Goal: Obtain resource: Download file/media

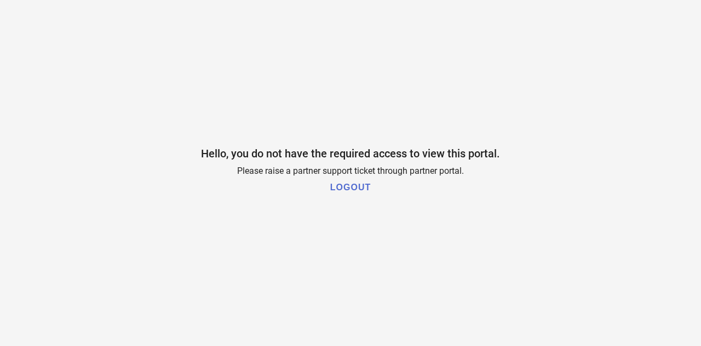
click at [355, 188] on h1 "LOGOUT" at bounding box center [350, 187] width 41 height 10
click at [497, 188] on div "Hello, you do not have the required access to view this portal. Please raise a …" at bounding box center [350, 173] width 701 height 346
click at [350, 188] on h1 "LOGOUT" at bounding box center [350, 187] width 41 height 10
click at [357, 188] on h1 "LOGOUT" at bounding box center [350, 187] width 41 height 10
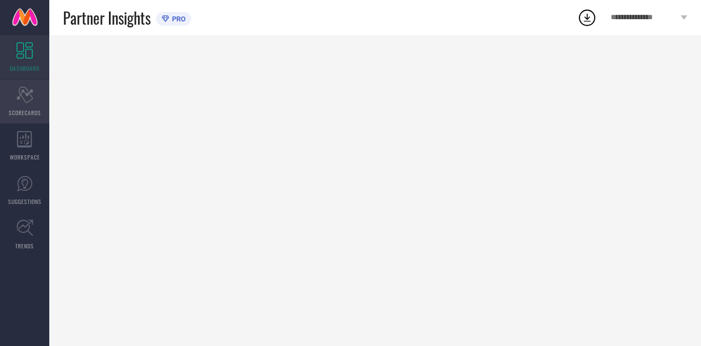
click at [31, 97] on icon "Scorecard" at bounding box center [24, 95] width 17 height 16
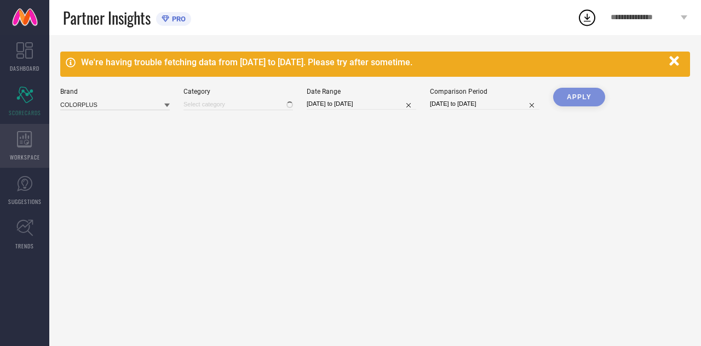
type input "All"
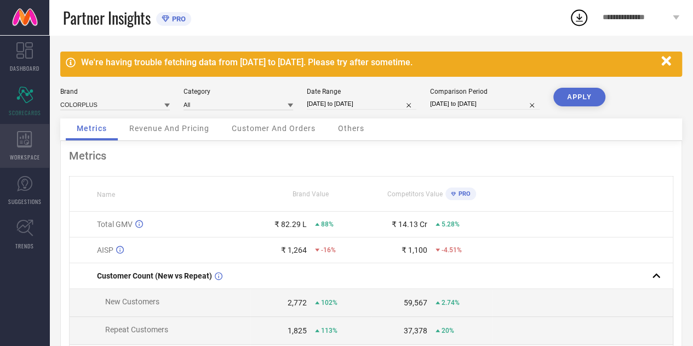
click at [29, 147] on icon at bounding box center [24, 139] width 15 height 16
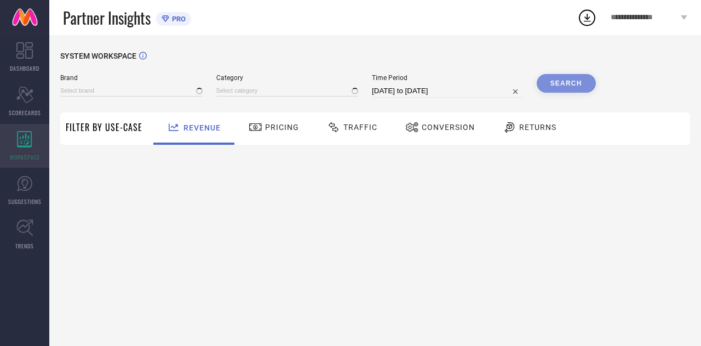
type input "COLORPLUS"
type input "All"
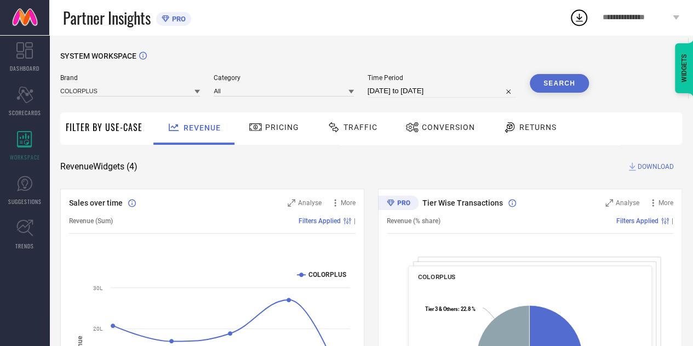
click at [196, 91] on icon at bounding box center [196, 92] width 5 height 4
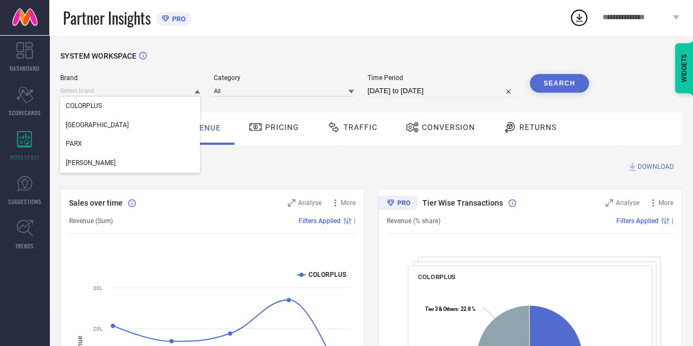
click at [197, 91] on icon at bounding box center [196, 91] width 5 height 5
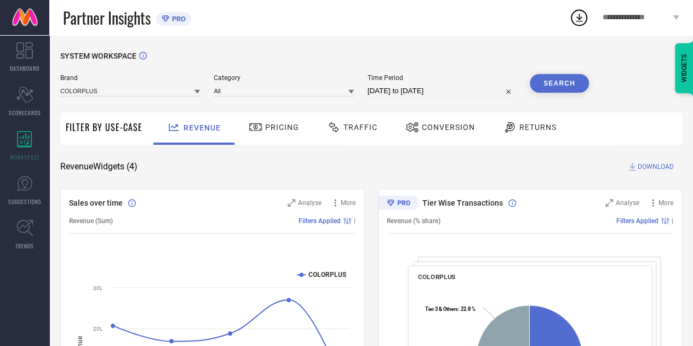
click at [373, 169] on div "Revenue Widgets ( 4 ) DOWNLOAD" at bounding box center [371, 166] width 622 height 11
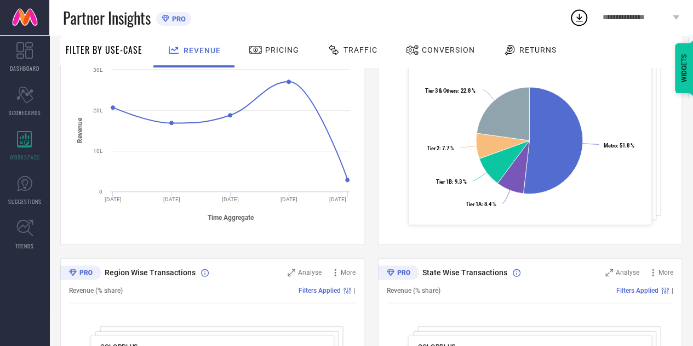
scroll to position [219, 0]
click at [368, 170] on div "Sales over time Analyse More Revenue (Sum) Filters Applied | Created with Highc…" at bounding box center [371, 249] width 622 height 561
click at [370, 165] on div "Sales over time Analyse More Revenue (Sum) Filters Applied | Created with Highc…" at bounding box center [371, 249] width 622 height 561
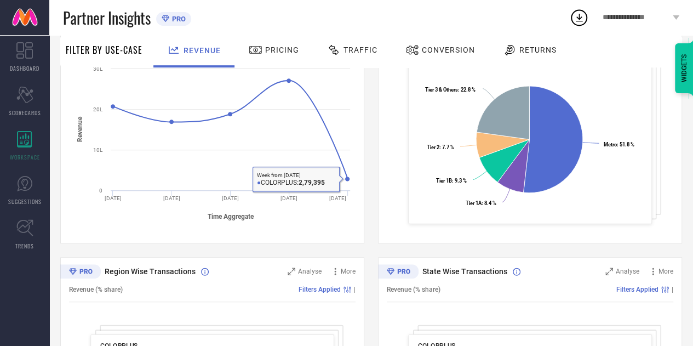
click at [371, 183] on div "Sales over time Analyse More Revenue (Sum) Filters Applied | Created with Highc…" at bounding box center [371, 249] width 622 height 561
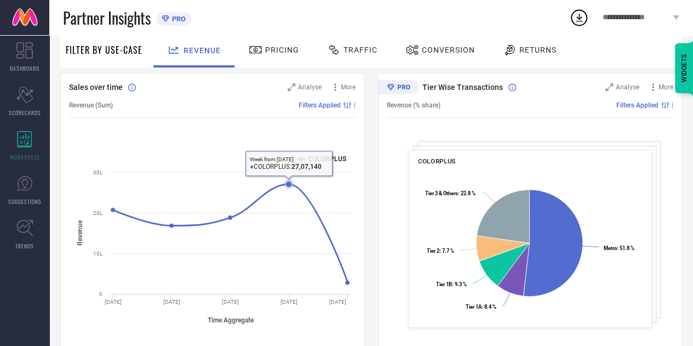
scroll to position [0, 0]
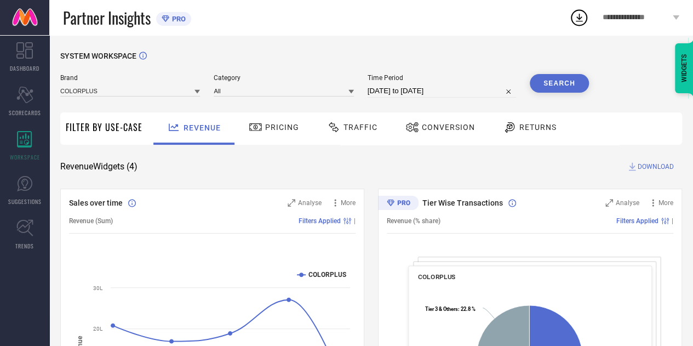
click at [401, 91] on input "13-08-2025 to 12-09-2025" at bounding box center [441, 90] width 148 height 13
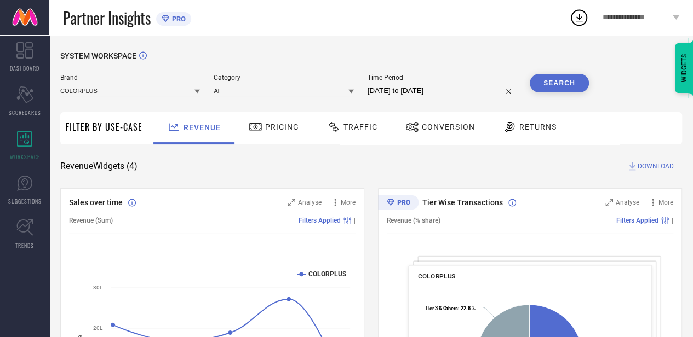
select select "7"
select select "2025"
select select "8"
select select "2025"
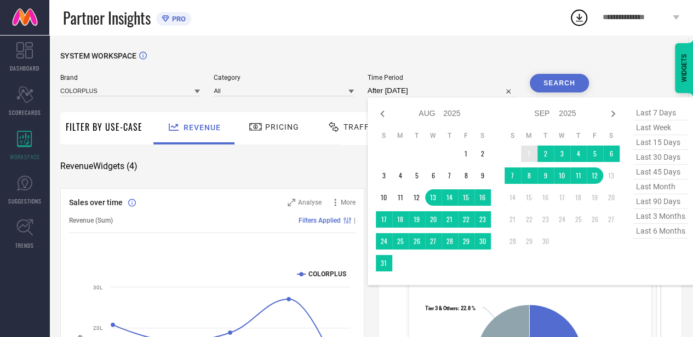
click at [530, 152] on td "1" at bounding box center [529, 154] width 16 height 16
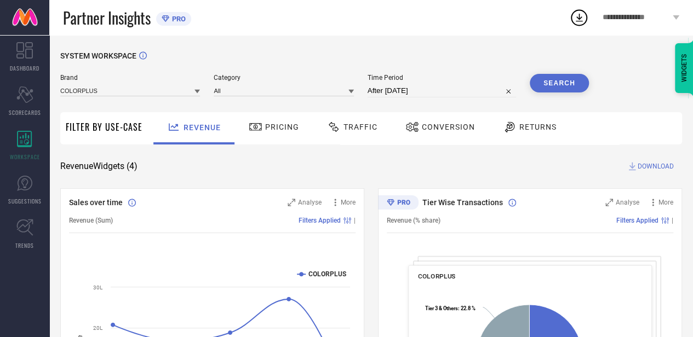
type input "01-09-2025 to 12-09-2025"
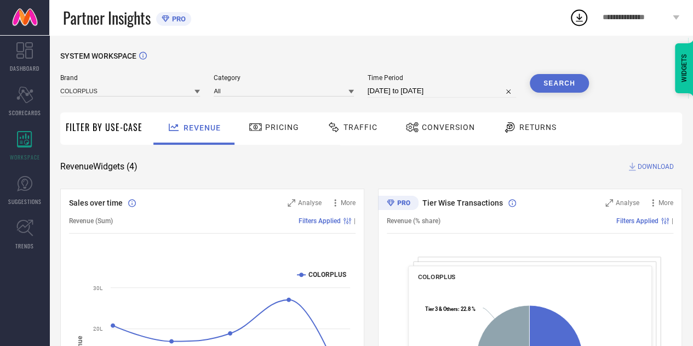
click at [349, 131] on span "Traffic" at bounding box center [360, 127] width 34 height 9
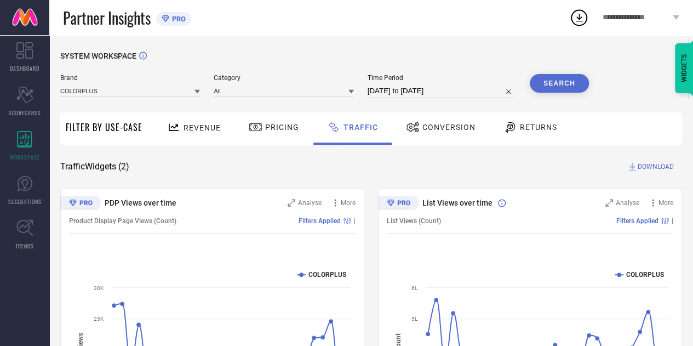
click at [666, 165] on span "DOWNLOAD" at bounding box center [655, 166] width 36 height 11
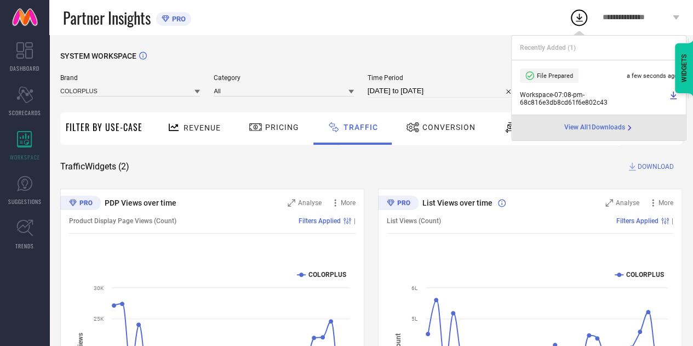
click at [152, 81] on span "Brand" at bounding box center [130, 78] width 140 height 8
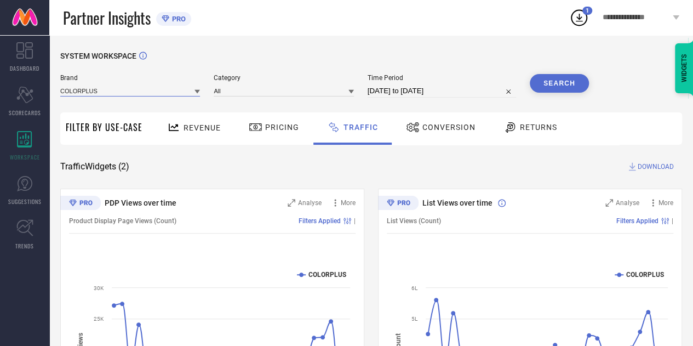
click at [157, 87] on input at bounding box center [130, 90] width 140 height 11
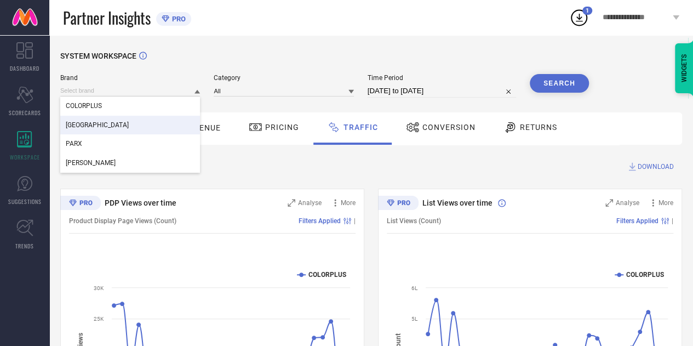
click at [119, 123] on div "PARK AVENUE" at bounding box center [130, 125] width 140 height 19
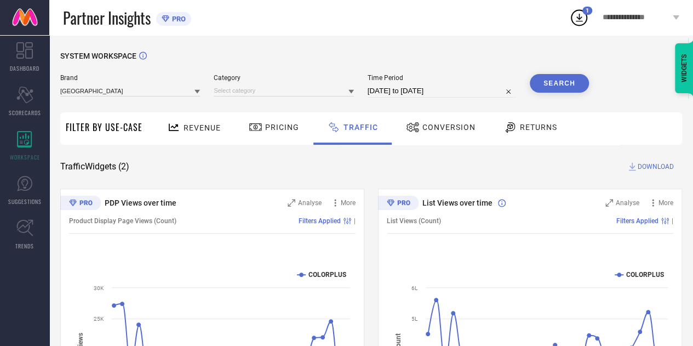
click at [514, 172] on div "Traffic Widgets ( 2 ) DOWNLOAD" at bounding box center [371, 166] width 622 height 11
click at [550, 85] on button "Search" at bounding box center [559, 83] width 59 height 19
click at [258, 93] on input at bounding box center [284, 90] width 140 height 11
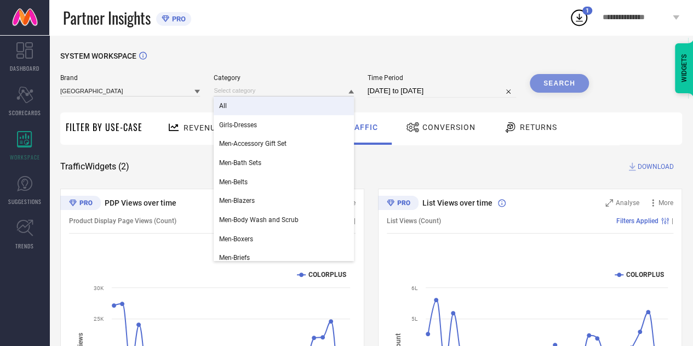
click at [257, 109] on div "All" at bounding box center [284, 105] width 140 height 19
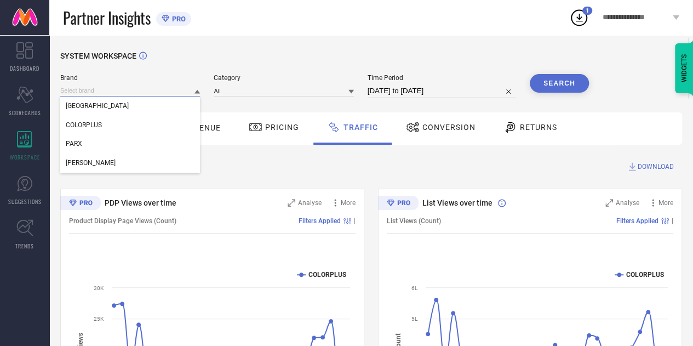
click at [132, 93] on input at bounding box center [130, 90] width 140 height 11
click at [116, 108] on div "PARK AVENUE" at bounding box center [130, 105] width 140 height 19
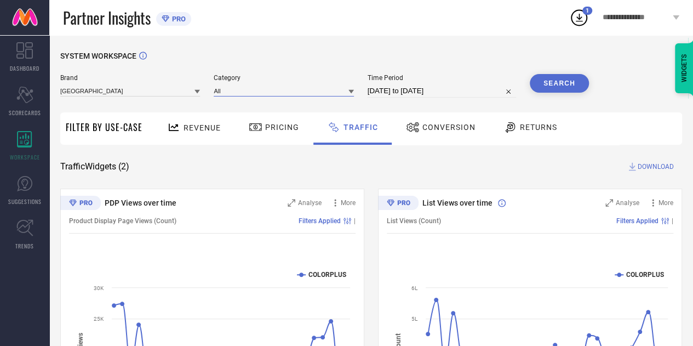
click at [249, 93] on input at bounding box center [284, 90] width 140 height 11
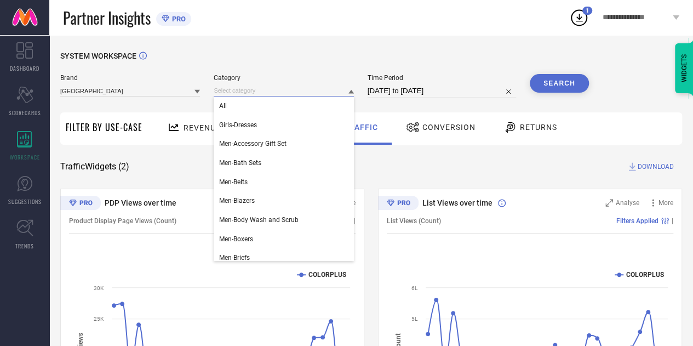
click at [451, 93] on input "01-09-2025 to 12-09-2025" at bounding box center [441, 90] width 148 height 13
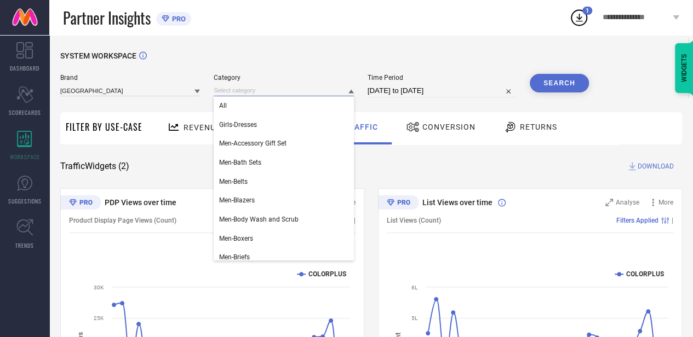
select select "8"
select select "2025"
select select "9"
select select "2025"
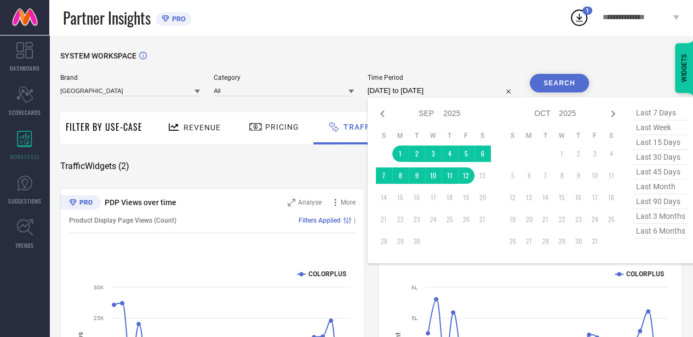
click at [319, 162] on div "Traffic Widgets ( 2 ) DOWNLOAD" at bounding box center [371, 166] width 622 height 11
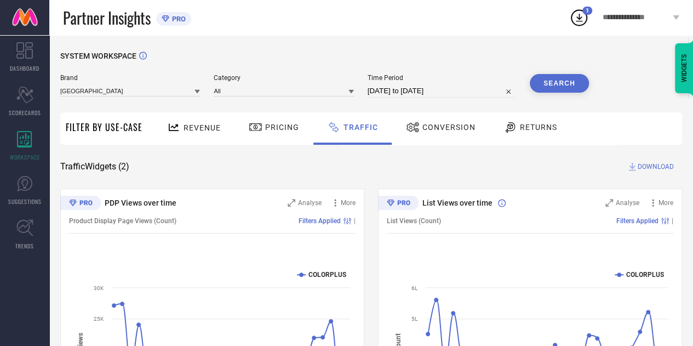
click at [649, 165] on span "DOWNLOAD" at bounding box center [655, 166] width 36 height 11
drag, startPoint x: 540, startPoint y: 162, endPoint x: 533, endPoint y: 103, distance: 59.0
click at [540, 162] on div "Traffic Widgets ( 2 ) DOWNLOAD" at bounding box center [371, 166] width 622 height 11
click at [436, 185] on div "SYSTEM WORKSPACE Brand PARK AVENUE Category All Time Period 01-09-2025 to 12-09…" at bounding box center [371, 256] width 622 height 411
click at [563, 79] on button "Search" at bounding box center [559, 83] width 59 height 19
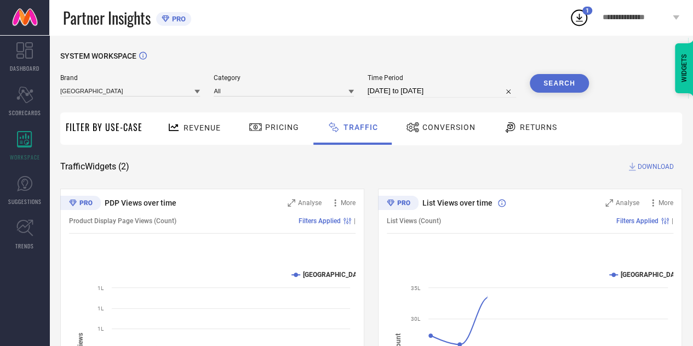
click at [501, 159] on div "SYSTEM WORKSPACE Brand PARK AVENUE Category All Time Period 01-09-2025 to 12-09…" at bounding box center [371, 256] width 622 height 411
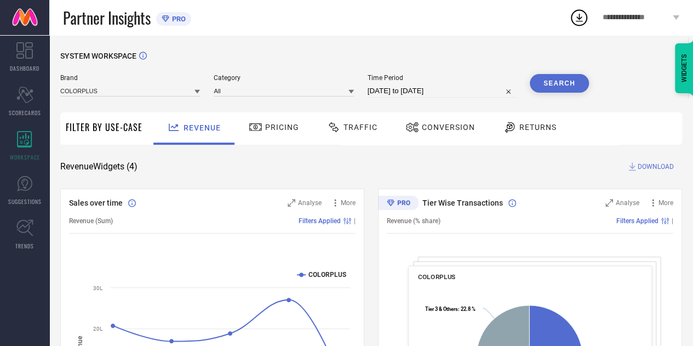
drag, startPoint x: 376, startPoint y: 166, endPoint x: 369, endPoint y: 163, distance: 7.3
click at [376, 165] on div "Revenue Widgets ( 4 ) DOWNLOAD" at bounding box center [371, 166] width 622 height 11
click at [114, 90] on input at bounding box center [130, 90] width 140 height 11
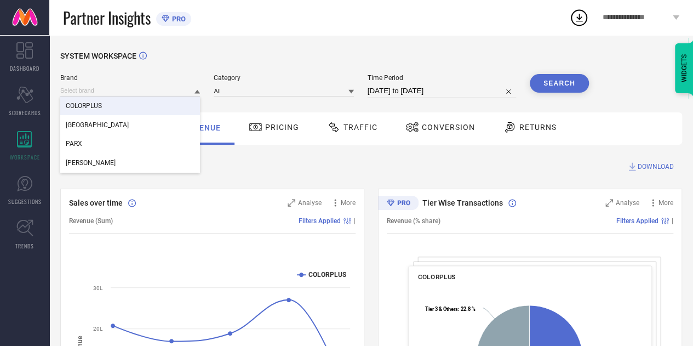
click at [133, 106] on div "COLORPLUS" at bounding box center [130, 105] width 140 height 19
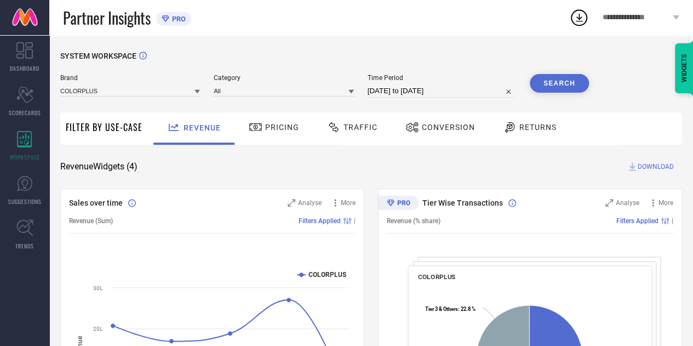
click at [327, 166] on div "Revenue Widgets ( 4 ) DOWNLOAD" at bounding box center [371, 166] width 622 height 11
click at [572, 81] on button "Search" at bounding box center [559, 83] width 59 height 19
click at [660, 165] on span "DOWNLOAD" at bounding box center [655, 166] width 36 height 11
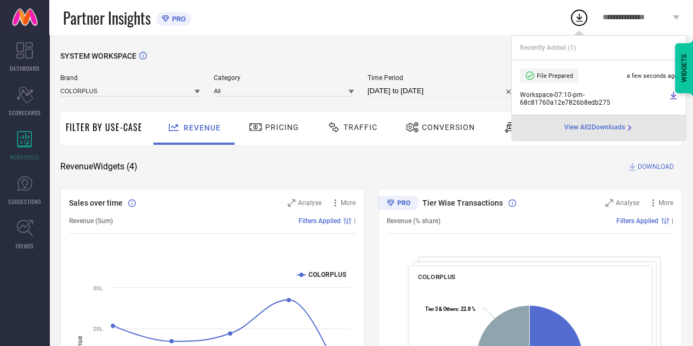
click at [394, 17] on div "Partner Insights PRO" at bounding box center [316, 17] width 506 height 35
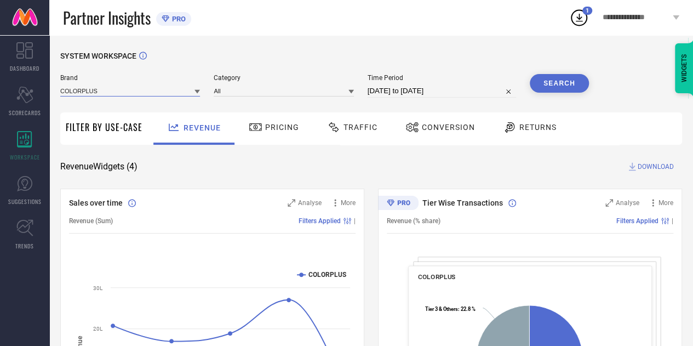
click at [112, 93] on input at bounding box center [130, 90] width 140 height 11
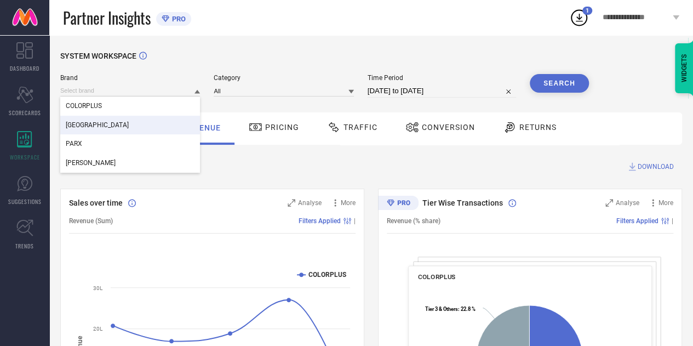
click at [99, 124] on span "PARK AVENUE" at bounding box center [97, 125] width 63 height 8
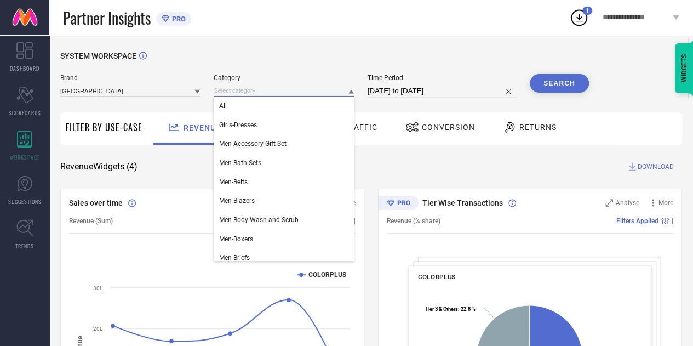
click at [269, 93] on input at bounding box center [284, 90] width 140 height 11
click at [251, 107] on div "All" at bounding box center [284, 105] width 140 height 19
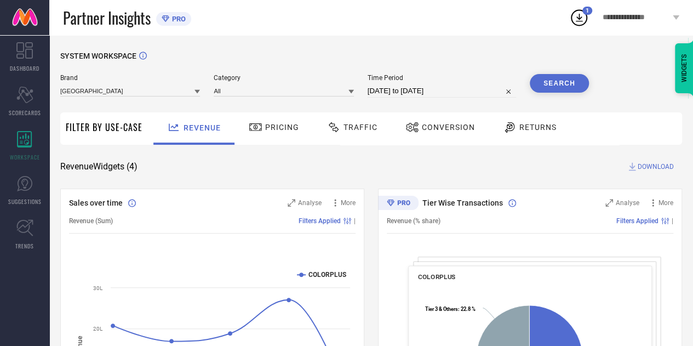
click at [553, 91] on button "Search" at bounding box center [559, 83] width 59 height 19
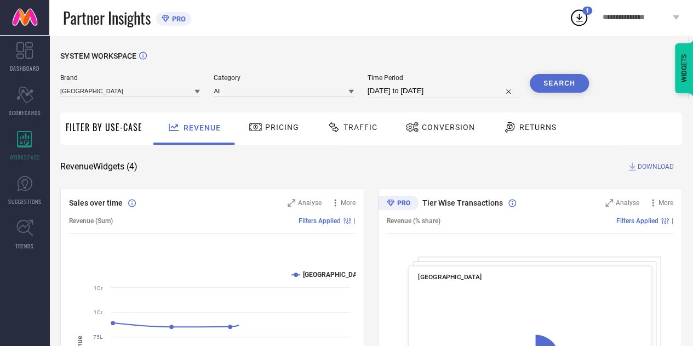
click at [442, 90] on input "13-08-2025 to 12-09-2025" at bounding box center [441, 90] width 148 height 13
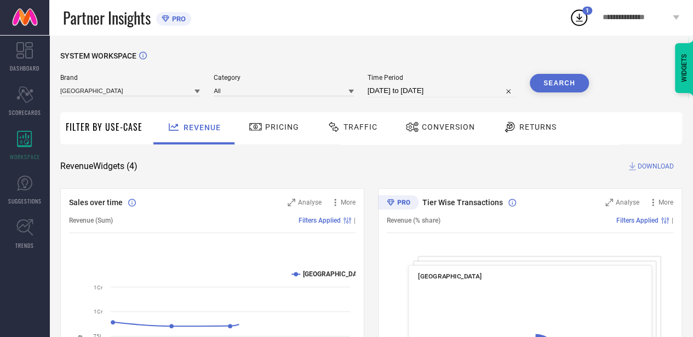
select select "7"
select select "2025"
select select "8"
select select "2025"
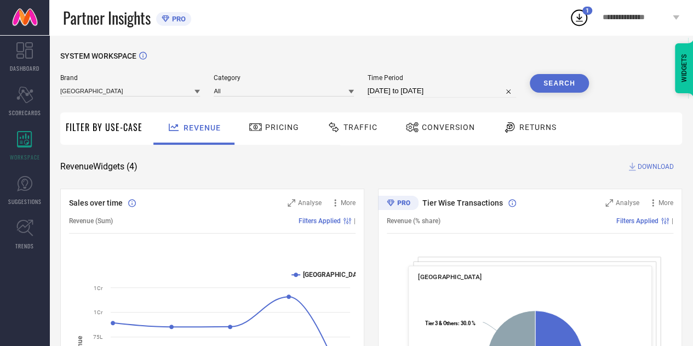
click at [340, 64] on div "SYSTEM WORKSPACE" at bounding box center [371, 62] width 622 height 22
click at [129, 94] on input at bounding box center [130, 90] width 140 height 11
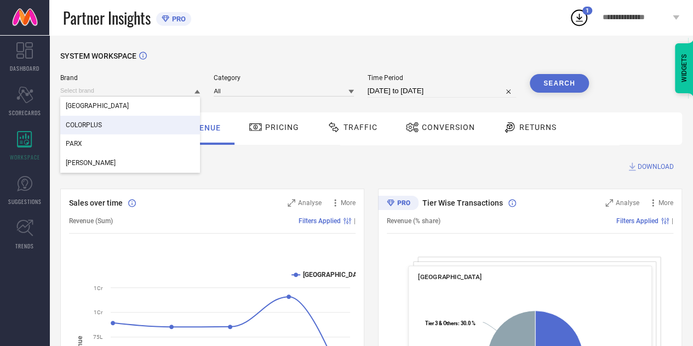
click at [103, 121] on div "COLORPLUS" at bounding box center [130, 125] width 140 height 19
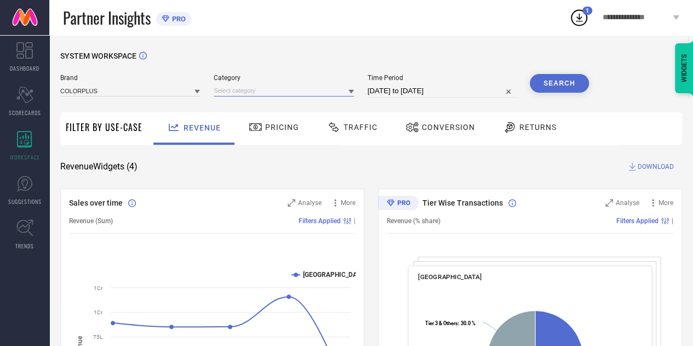
click at [250, 90] on input at bounding box center [284, 90] width 140 height 11
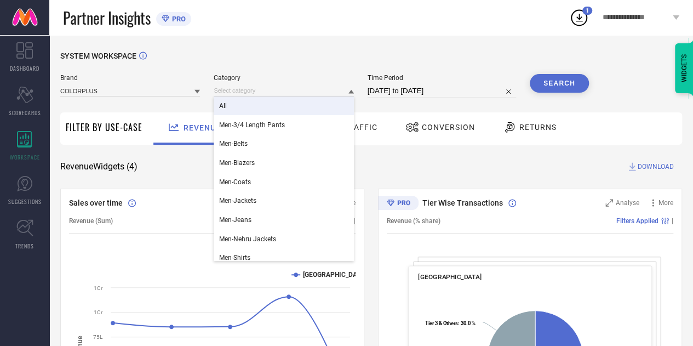
click at [253, 106] on div "All" at bounding box center [284, 105] width 140 height 19
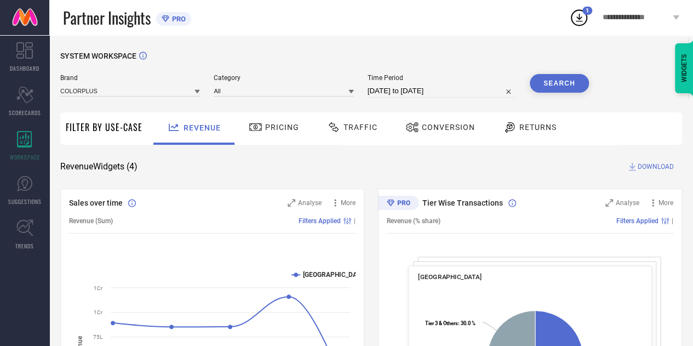
click at [383, 93] on input "13-08-2025 to 12-09-2025" at bounding box center [441, 90] width 148 height 13
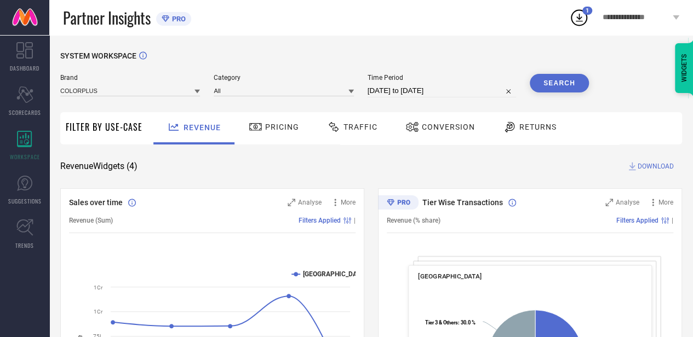
select select "7"
select select "2025"
select select "8"
select select "2025"
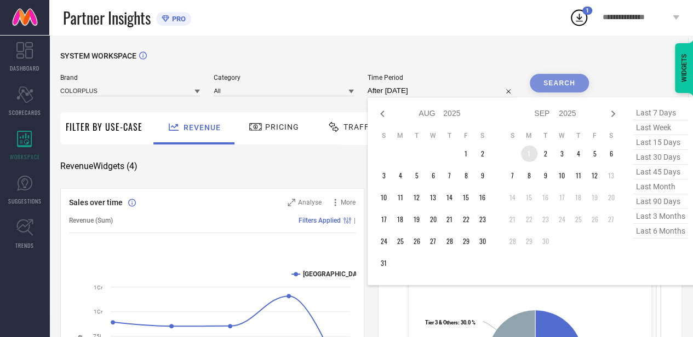
click at [528, 156] on td "1" at bounding box center [529, 154] width 16 height 16
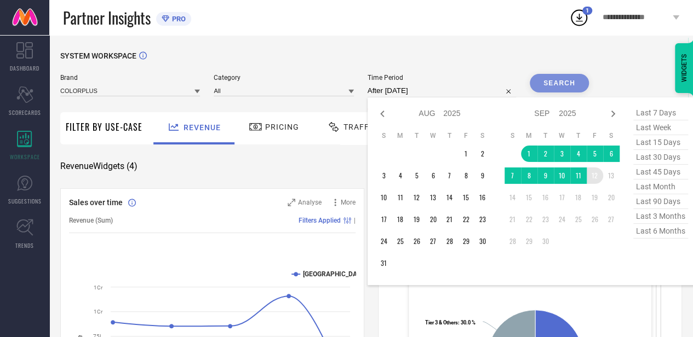
type input "01-09-2025 to 12-09-2025"
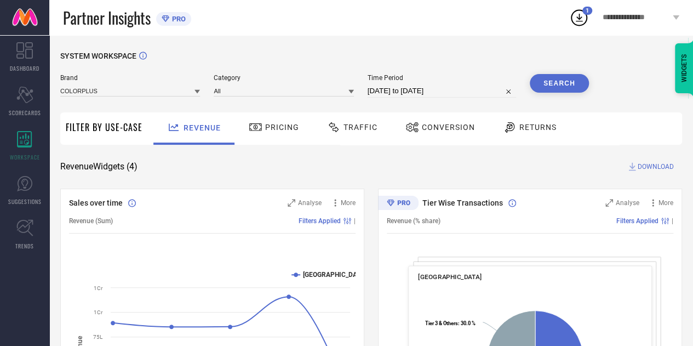
click at [573, 79] on button "Search" at bounding box center [559, 83] width 59 height 19
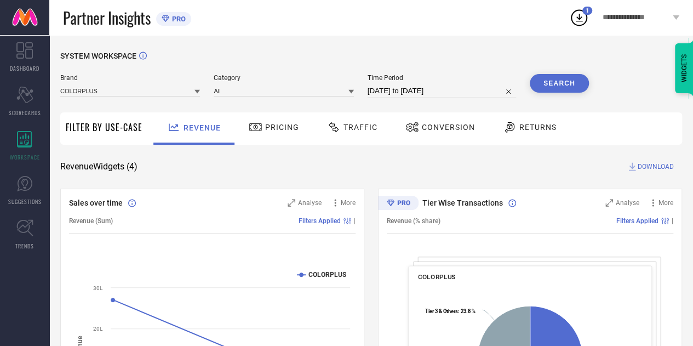
click at [655, 166] on span "DOWNLOAD" at bounding box center [655, 166] width 36 height 11
click at [403, 165] on div "Revenue Widgets ( 4 ) DOWNLOAD" at bounding box center [371, 166] width 622 height 11
click at [370, 166] on div "Revenue Widgets ( 4 ) DOWNLOAD" at bounding box center [371, 166] width 622 height 11
click at [140, 93] on input at bounding box center [130, 90] width 140 height 11
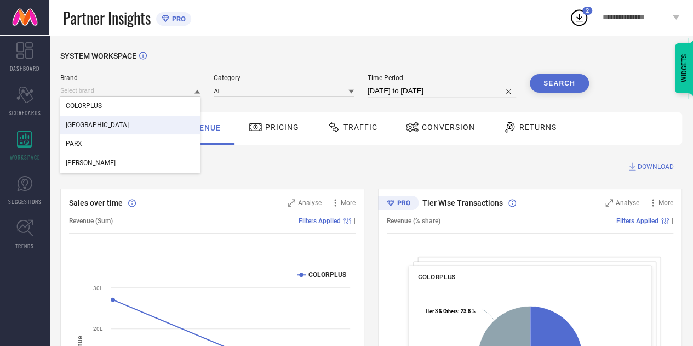
click at [108, 127] on span "PARK AVENUE" at bounding box center [97, 125] width 63 height 8
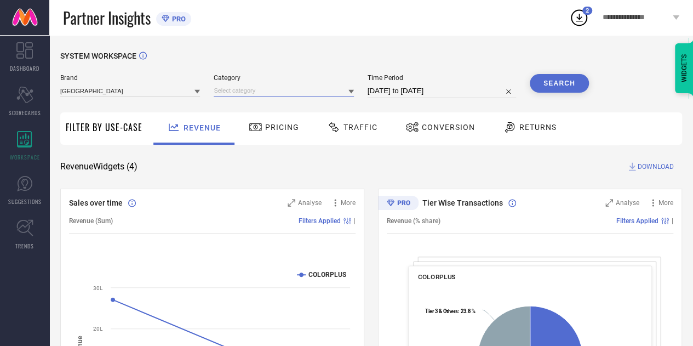
click at [260, 94] on input at bounding box center [284, 90] width 140 height 11
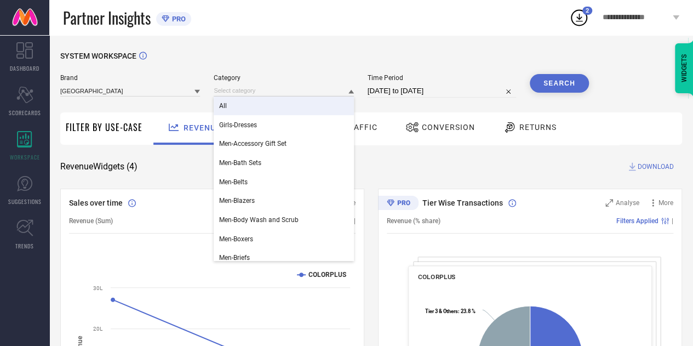
click at [256, 111] on div "All" at bounding box center [284, 105] width 140 height 19
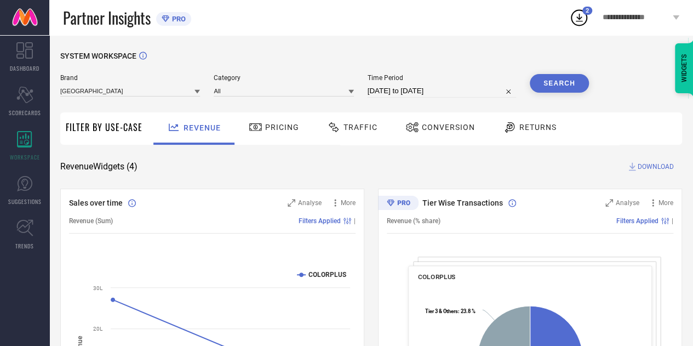
click at [573, 85] on button "Search" at bounding box center [559, 83] width 59 height 19
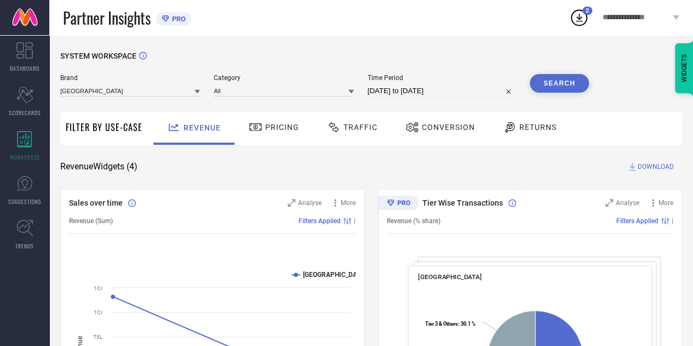
click at [348, 129] on span "Traffic" at bounding box center [360, 127] width 34 height 9
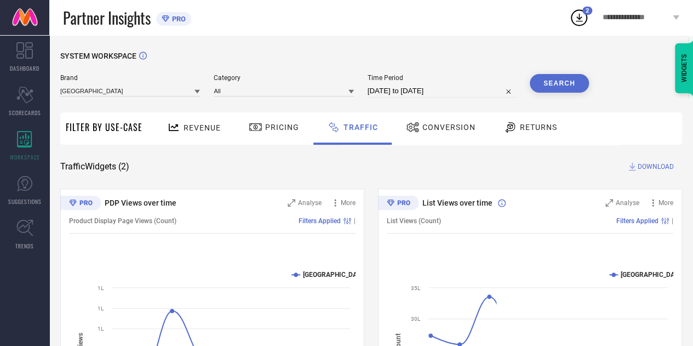
click at [126, 99] on div "Brand PARK AVENUE Category All Time Period 01-09-2025 to 12-09-2025 Search" at bounding box center [324, 90] width 528 height 33
click at [127, 88] on input at bounding box center [130, 90] width 140 height 11
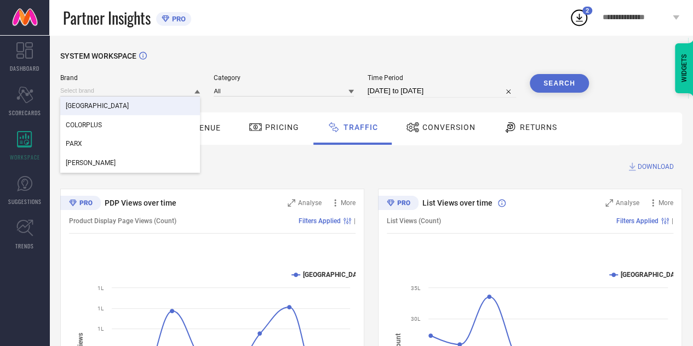
click at [126, 105] on div "[GEOGRAPHIC_DATA]" at bounding box center [130, 105] width 140 height 19
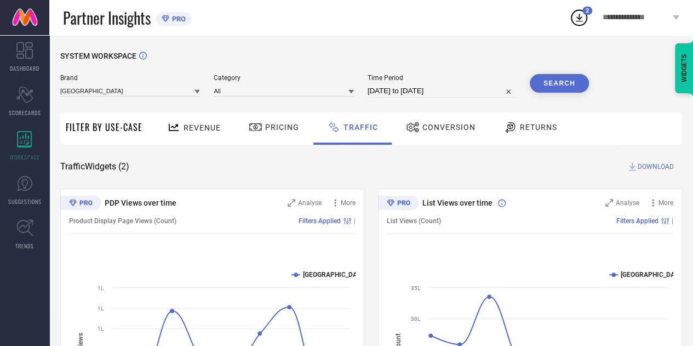
click at [568, 158] on div "SYSTEM WORKSPACE Brand PARK AVENUE Category All Time Period 01-09-2025 to 12-09…" at bounding box center [371, 256] width 622 height 411
click at [564, 82] on button "Search" at bounding box center [559, 83] width 59 height 19
click at [359, 128] on span "Traffic" at bounding box center [360, 127] width 34 height 9
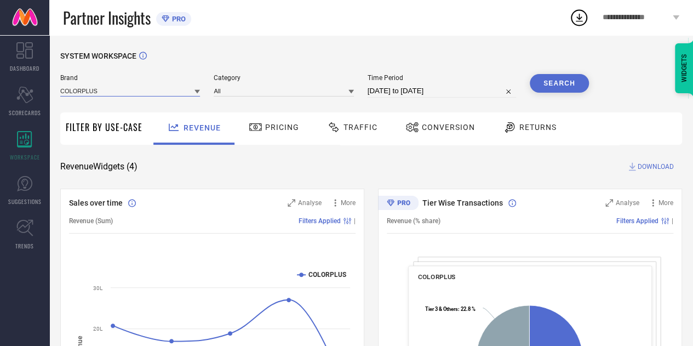
click at [136, 90] on input at bounding box center [130, 90] width 140 height 11
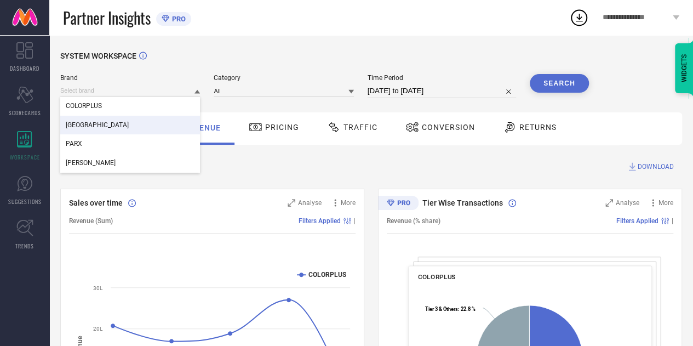
click at [105, 128] on span "PARK AVENUE" at bounding box center [97, 125] width 63 height 8
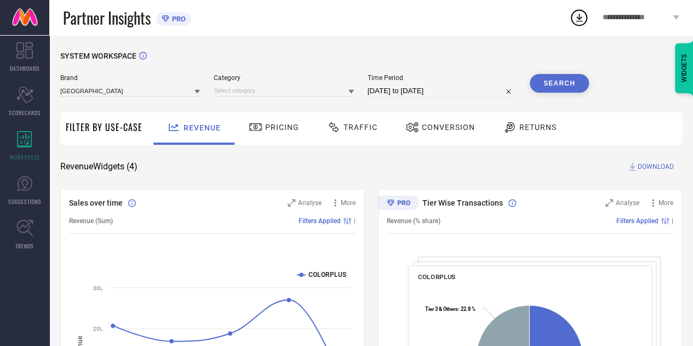
click at [234, 84] on div "Category" at bounding box center [284, 86] width 140 height 24
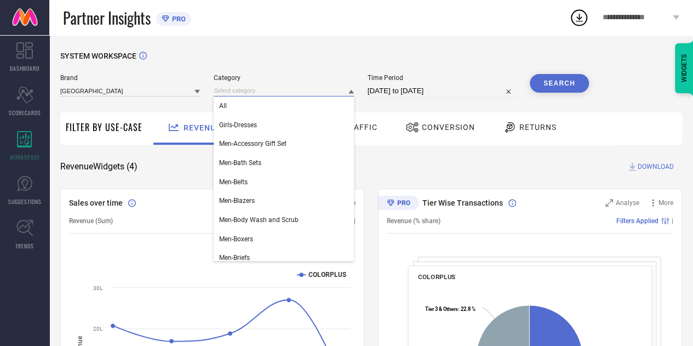
click at [256, 90] on input at bounding box center [284, 90] width 140 height 11
click at [253, 111] on div "All" at bounding box center [284, 105] width 140 height 19
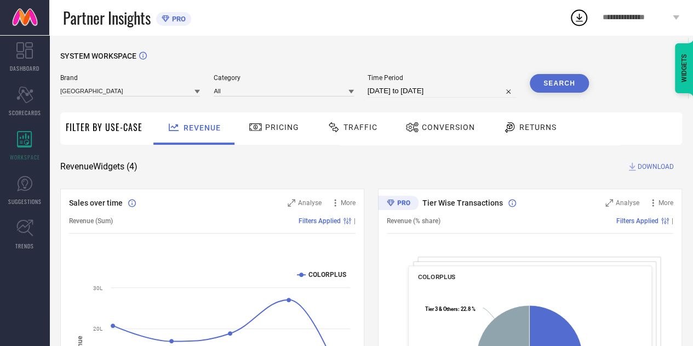
select select "7"
select select "2025"
select select "8"
select select "2025"
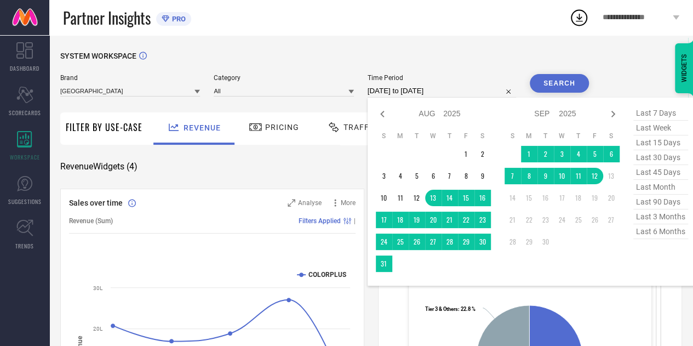
click at [388, 89] on input "[DATE] to [DATE]" at bounding box center [441, 90] width 148 height 13
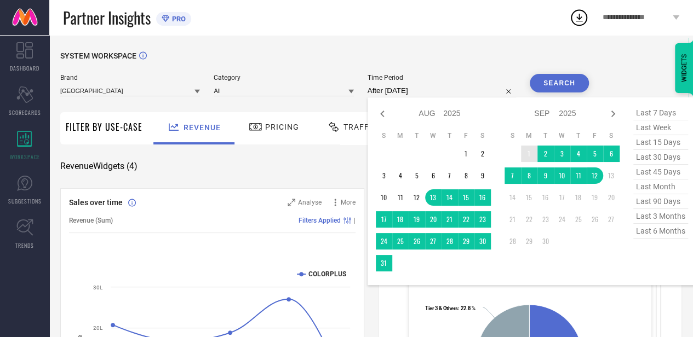
click at [530, 153] on td "1" at bounding box center [529, 154] width 16 height 16
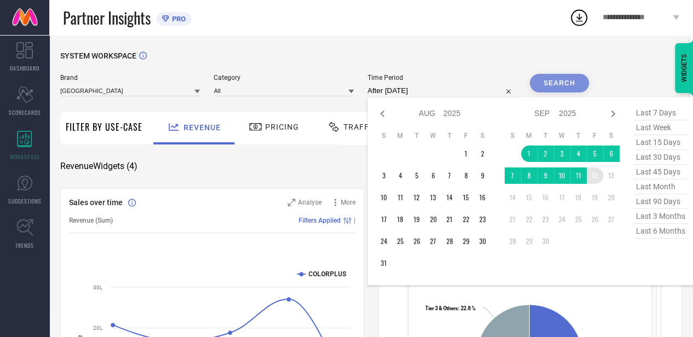
type input "[DATE] to [DATE]"
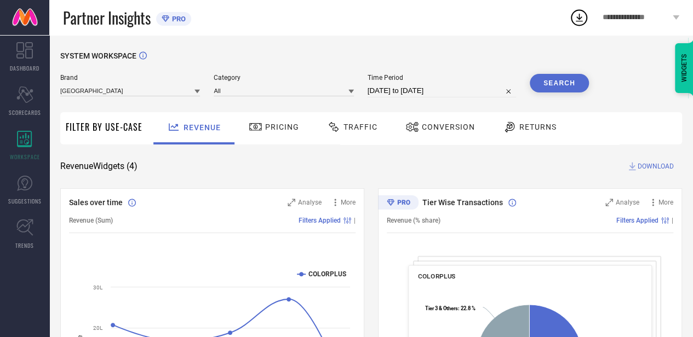
click at [448, 89] on input "[DATE] to [DATE]" at bounding box center [441, 90] width 148 height 13
select select "8"
select select "2025"
select select "9"
select select "2025"
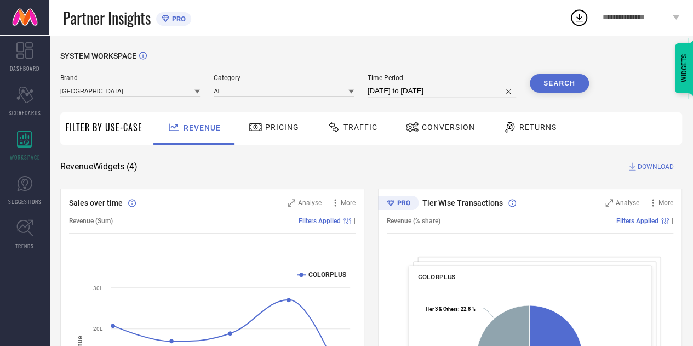
click at [565, 83] on button "Search" at bounding box center [559, 83] width 59 height 19
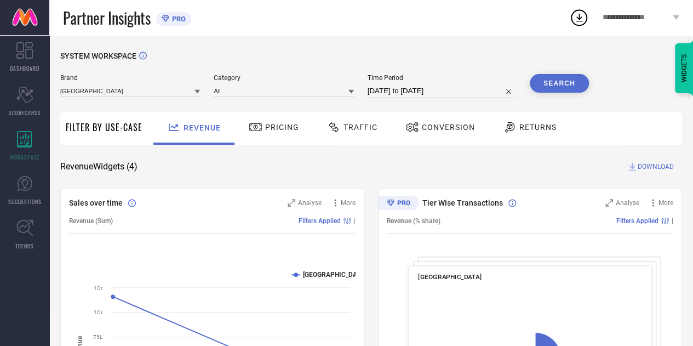
click at [356, 125] on span "Traffic" at bounding box center [360, 127] width 34 height 9
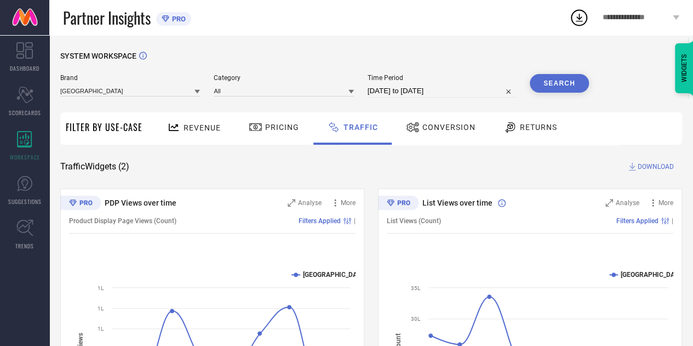
click at [655, 165] on span "DOWNLOAD" at bounding box center [655, 166] width 36 height 11
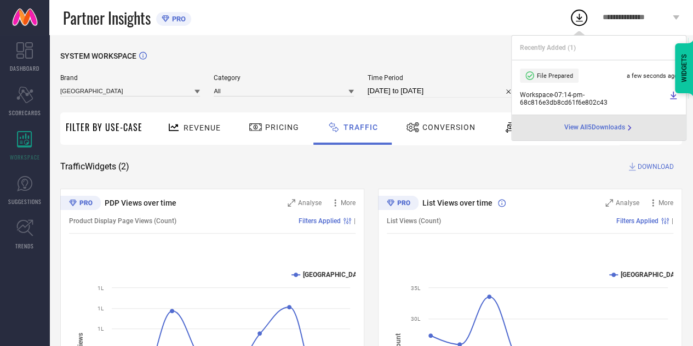
click at [646, 166] on span "DOWNLOAD" at bounding box center [655, 166] width 36 height 11
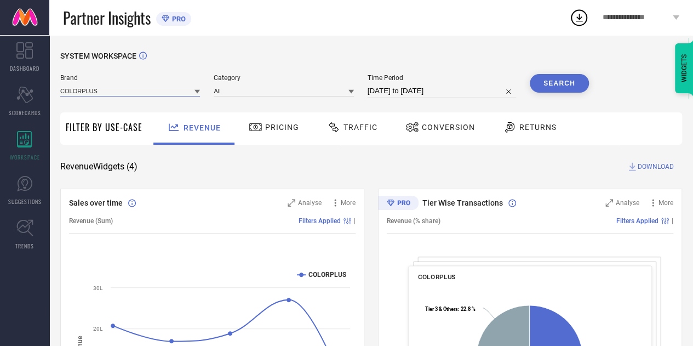
click at [150, 93] on input at bounding box center [130, 90] width 140 height 11
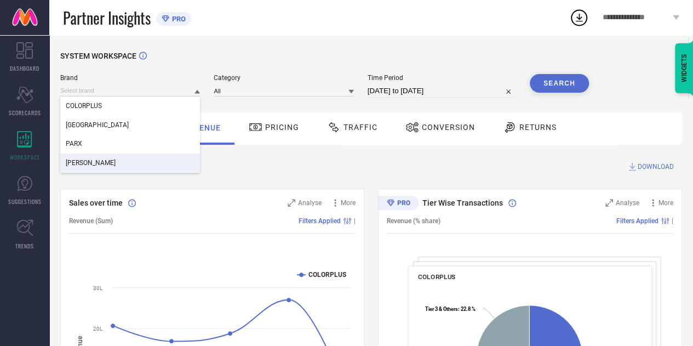
click at [108, 162] on div "[PERSON_NAME]" at bounding box center [130, 162] width 140 height 19
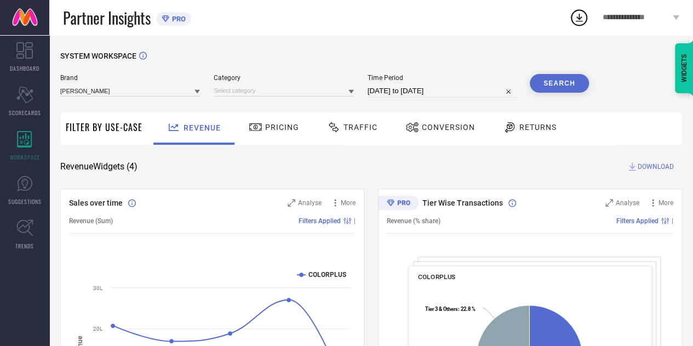
click at [251, 86] on div at bounding box center [284, 90] width 140 height 11
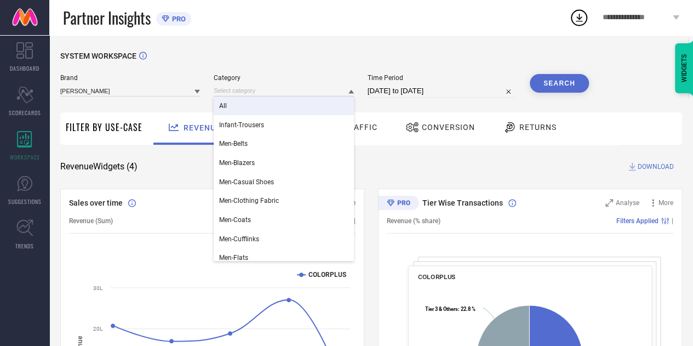
click at [242, 111] on div "All" at bounding box center [284, 105] width 140 height 19
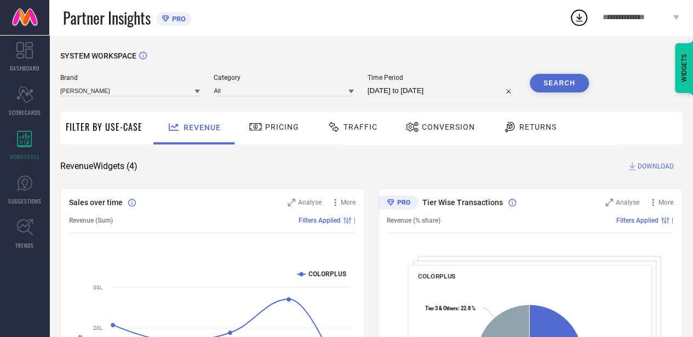
click at [425, 88] on input "[DATE] to [DATE]" at bounding box center [441, 90] width 148 height 13
select select "7"
select select "2025"
select select "8"
select select "2025"
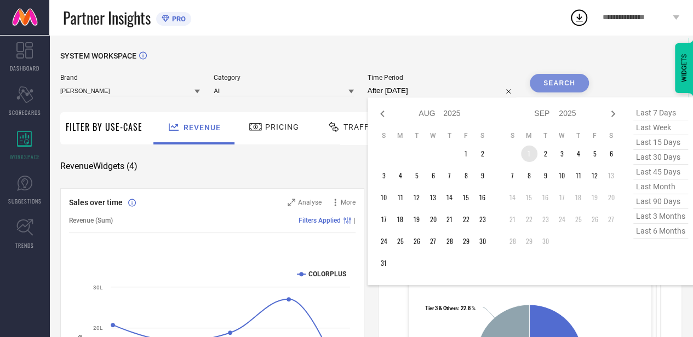
click at [532, 156] on td "1" at bounding box center [529, 154] width 16 height 16
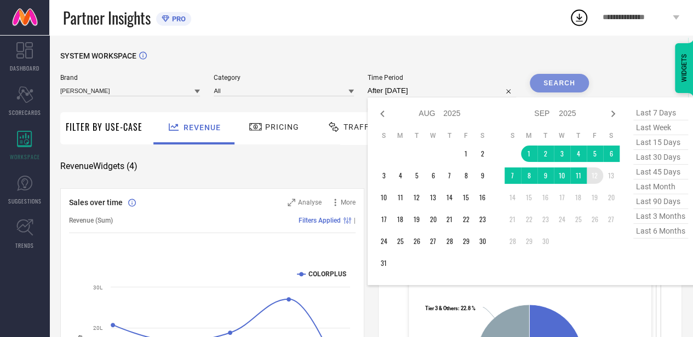
type input "[DATE] to [DATE]"
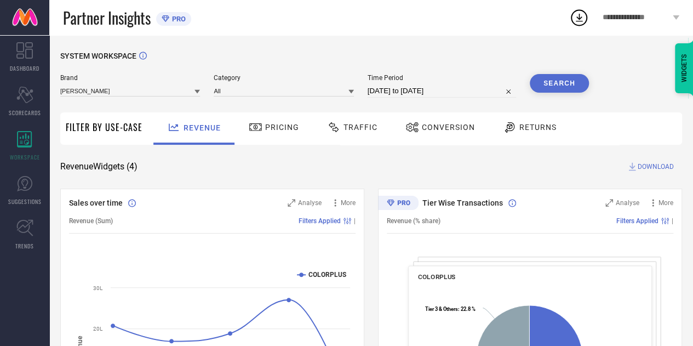
click at [344, 127] on span "Traffic" at bounding box center [360, 127] width 34 height 9
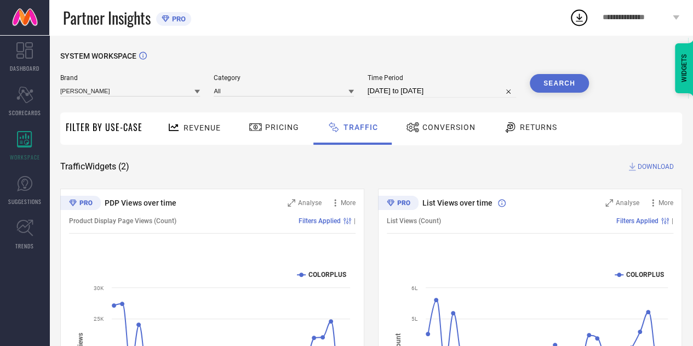
click at [650, 167] on span "DOWNLOAD" at bounding box center [655, 166] width 36 height 11
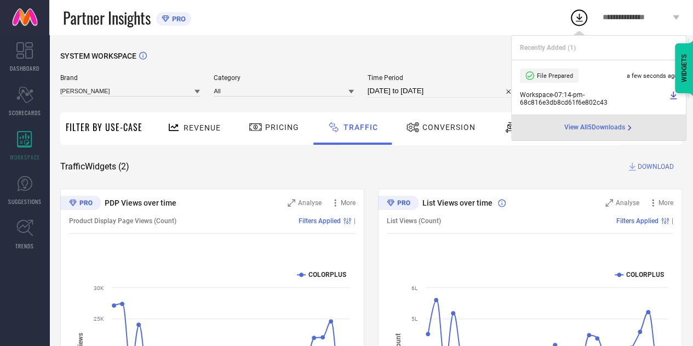
click at [657, 167] on span "DOWNLOAD" at bounding box center [655, 166] width 36 height 11
click at [483, 108] on div "SYSTEM WORKSPACE Brand RAYMOND Category All Time Period 01-09-2025 to 12-09-202…" at bounding box center [371, 256] width 622 height 411
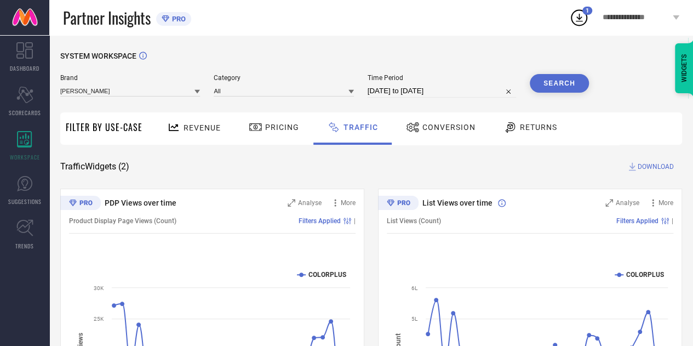
click at [561, 79] on button "Search" at bounding box center [559, 83] width 59 height 19
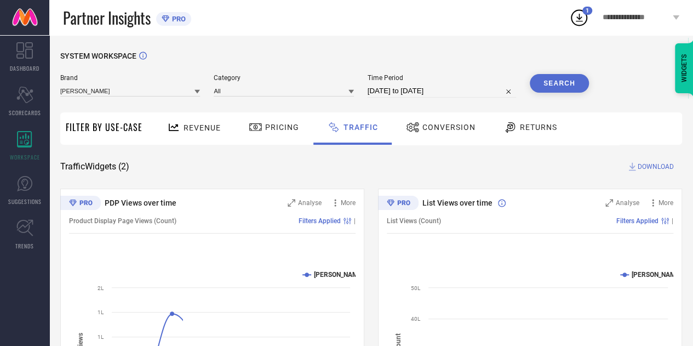
click at [361, 129] on span "Traffic" at bounding box center [360, 127] width 34 height 9
drag, startPoint x: 534, startPoint y: 167, endPoint x: 581, endPoint y: 170, distance: 47.2
click at [535, 167] on div "Traffic Widgets ( 2 ) DOWNLOAD" at bounding box center [371, 166] width 622 height 11
click at [656, 166] on span "DOWNLOAD" at bounding box center [655, 166] width 36 height 11
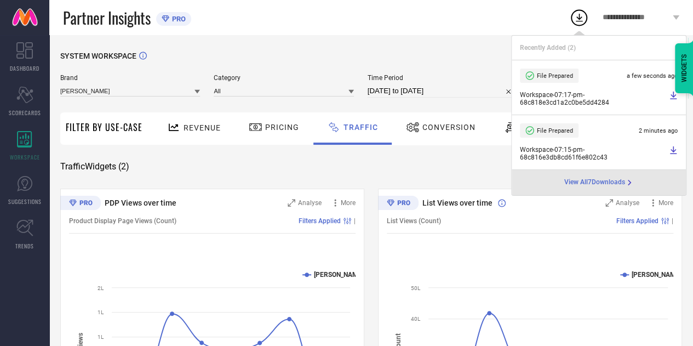
click at [425, 164] on div "Traffic Widgets ( 2 ) DOWNLOAD" at bounding box center [371, 166] width 622 height 11
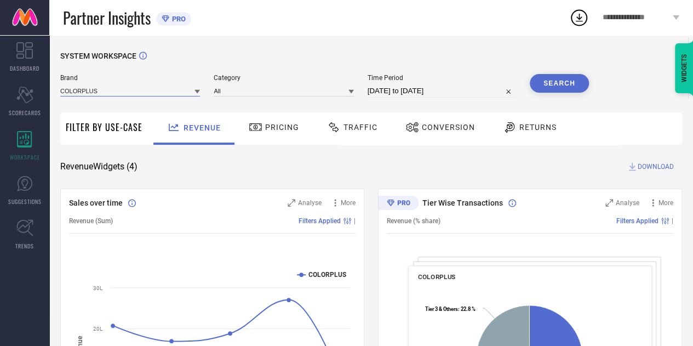
click at [118, 94] on input at bounding box center [130, 90] width 140 height 11
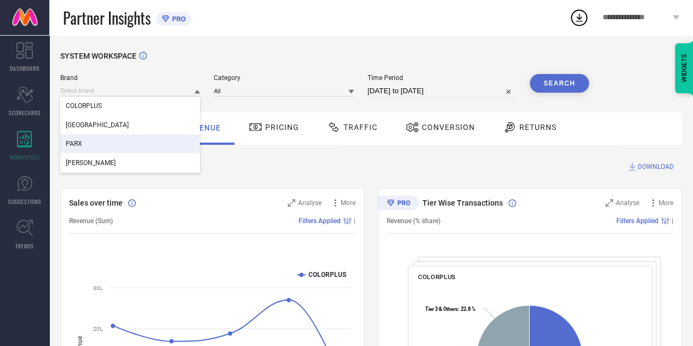
click at [97, 144] on div "PARX" at bounding box center [130, 143] width 140 height 19
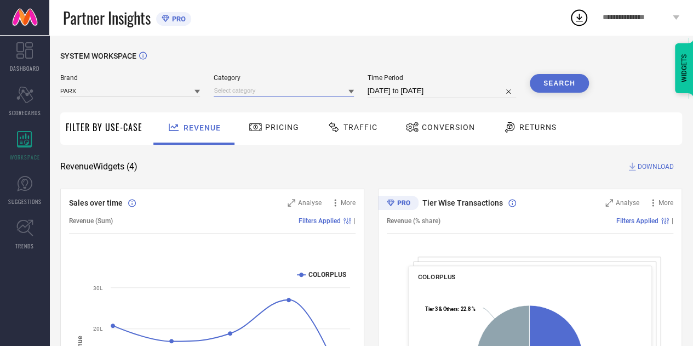
click at [274, 89] on input at bounding box center [284, 90] width 140 height 11
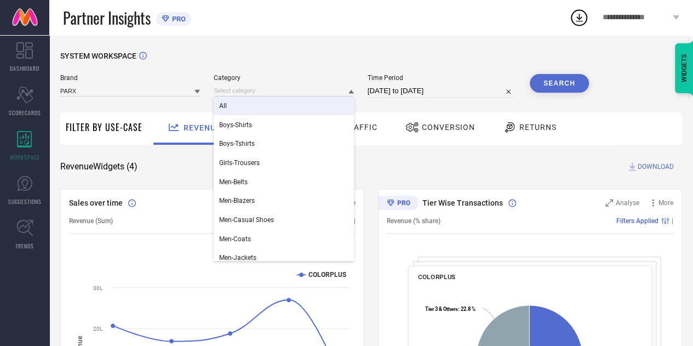
click at [254, 107] on div "All" at bounding box center [284, 105] width 140 height 19
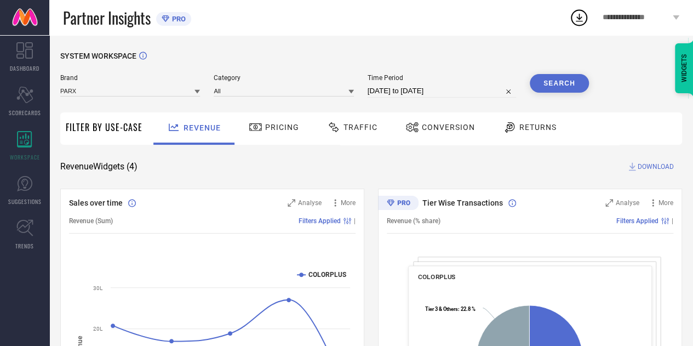
select select "7"
select select "2025"
select select "8"
select select "2025"
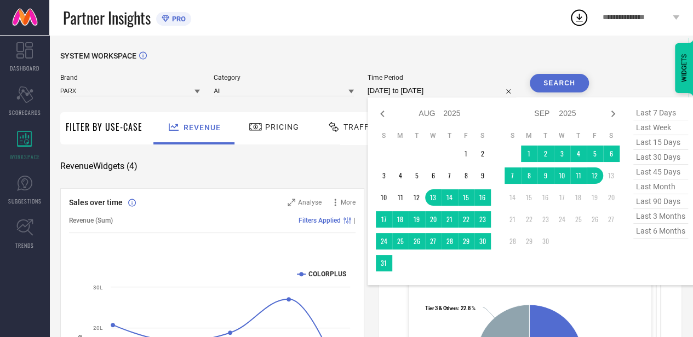
click at [409, 91] on input "[DATE] to [DATE]" at bounding box center [441, 90] width 148 height 13
click at [527, 153] on td "1" at bounding box center [529, 154] width 16 height 16
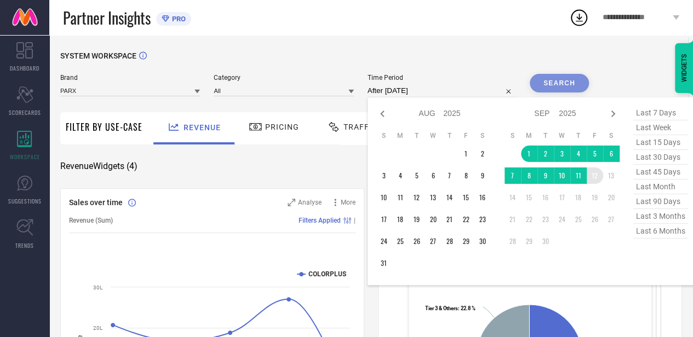
type input "[DATE] to [DATE]"
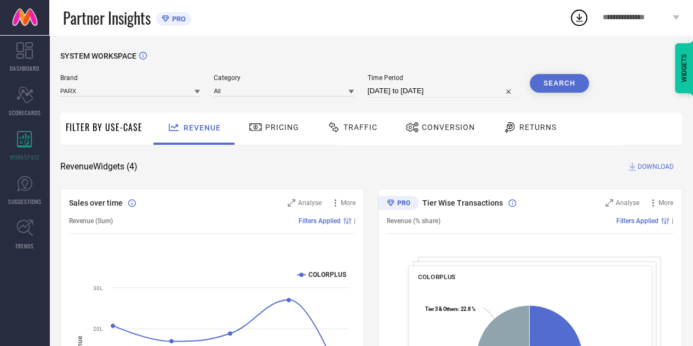
click at [560, 85] on button "Search" at bounding box center [559, 83] width 59 height 19
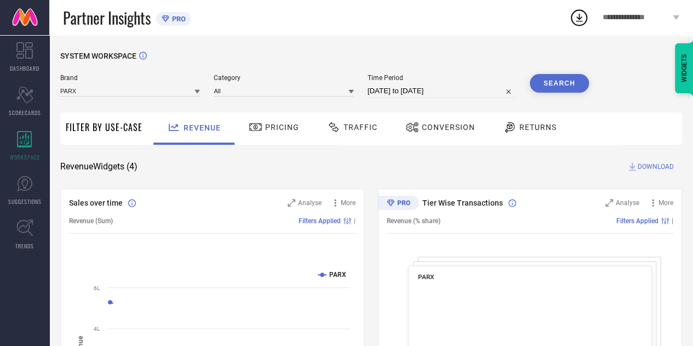
click at [361, 128] on span "Traffic" at bounding box center [360, 127] width 34 height 9
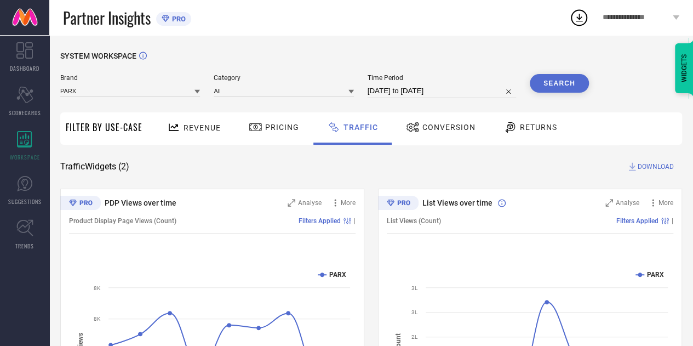
click at [653, 167] on span "DOWNLOAD" at bounding box center [655, 166] width 36 height 11
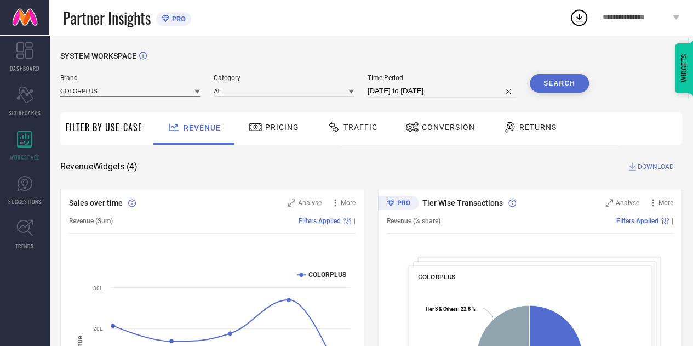
click at [128, 91] on input at bounding box center [130, 90] width 140 height 11
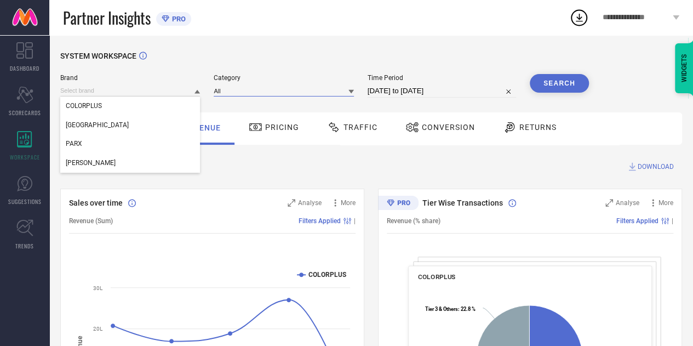
click at [271, 93] on input at bounding box center [284, 90] width 140 height 11
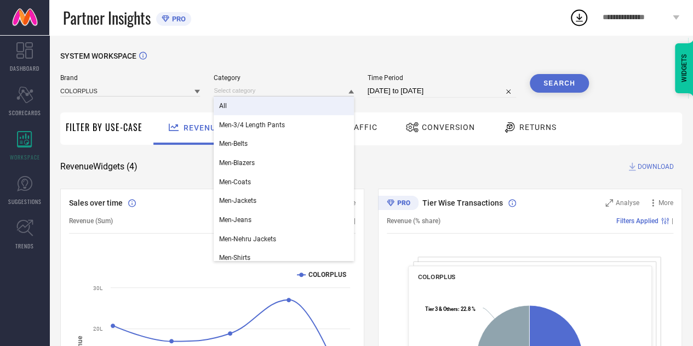
click at [265, 103] on div "All" at bounding box center [284, 105] width 140 height 19
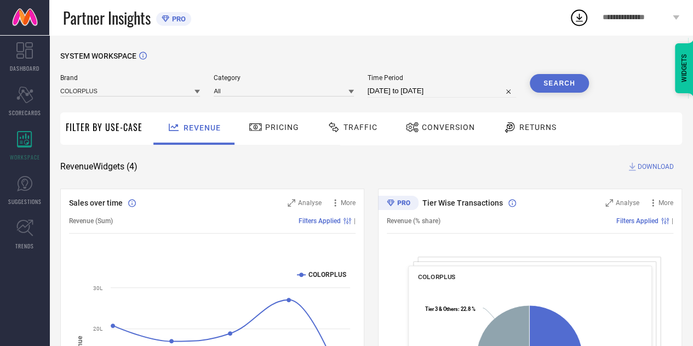
drag, startPoint x: 449, startPoint y: 85, endPoint x: 434, endPoint y: 85, distance: 15.3
click at [449, 85] on input "[DATE] to [DATE]" at bounding box center [441, 90] width 148 height 13
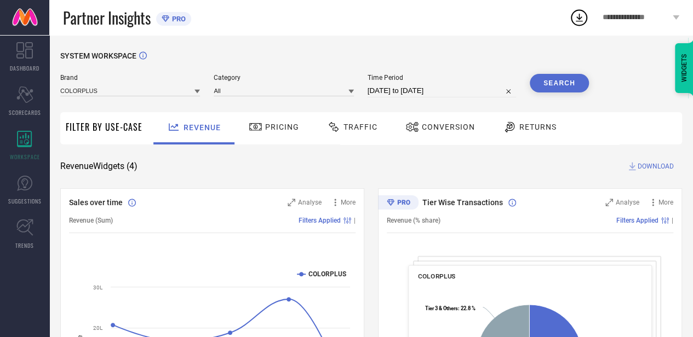
select select "7"
select select "2025"
select select "8"
select select "2025"
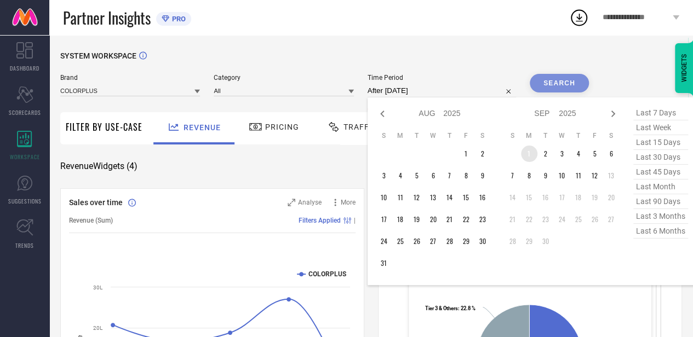
drag, startPoint x: 528, startPoint y: 152, endPoint x: 573, endPoint y: 163, distance: 46.2
click at [528, 152] on td "1" at bounding box center [529, 154] width 16 height 16
type input "[DATE] to [DATE]"
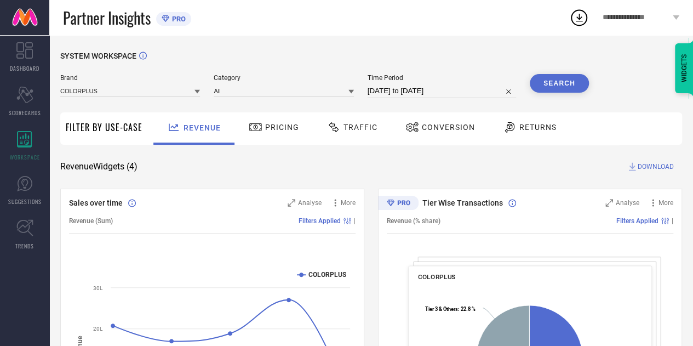
select select "8"
select select "2025"
select select "9"
select select "2025"
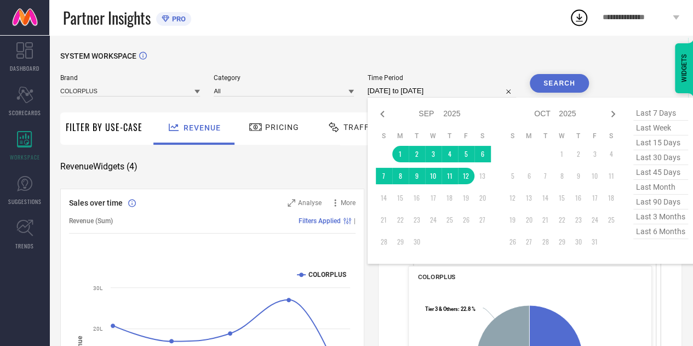
click at [457, 91] on input "[DATE] to [DATE]" at bounding box center [441, 90] width 148 height 13
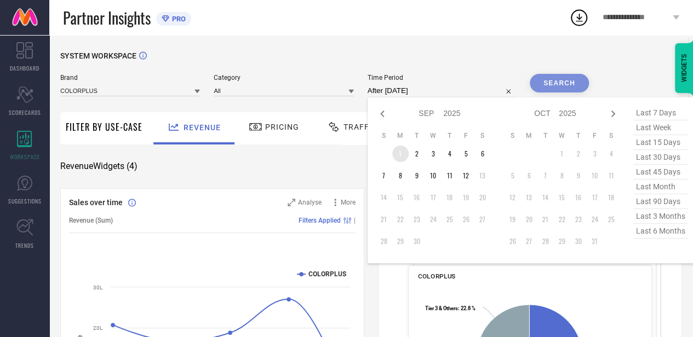
click at [399, 154] on td "1" at bounding box center [400, 154] width 16 height 16
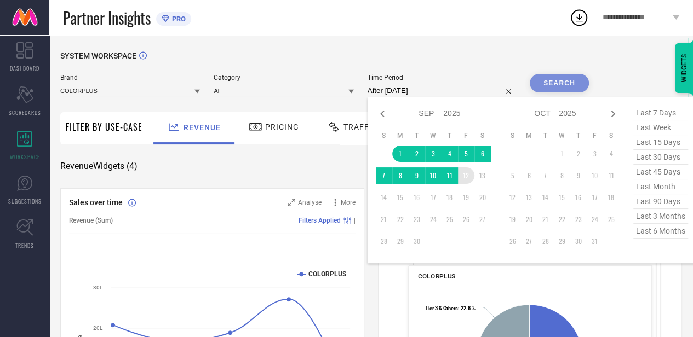
type input "[DATE] to [DATE]"
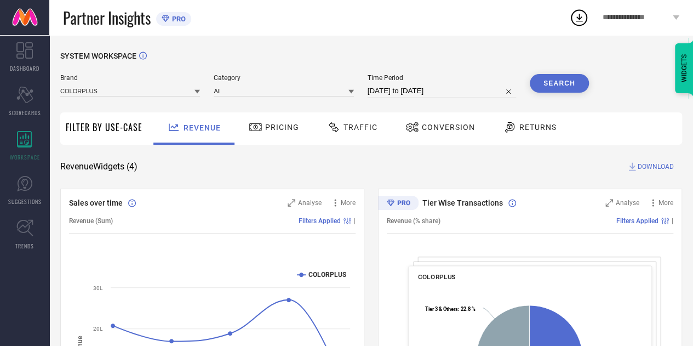
click at [568, 83] on button "Search" at bounding box center [559, 83] width 59 height 19
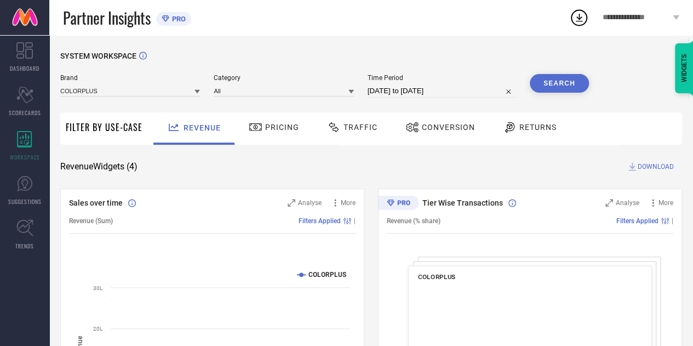
click at [363, 124] on span "Traffic" at bounding box center [360, 127] width 34 height 9
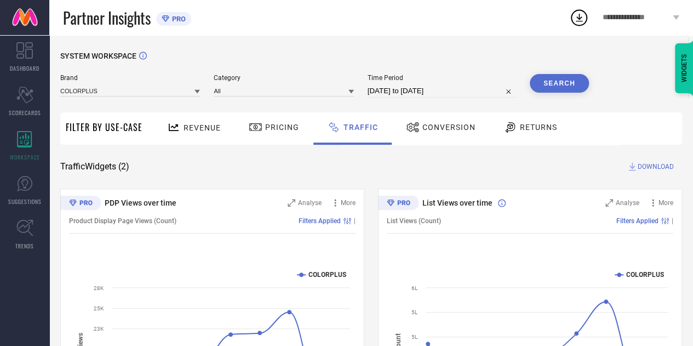
click at [648, 167] on span "DOWNLOAD" at bounding box center [655, 166] width 36 height 11
click at [651, 167] on span "DOWNLOAD" at bounding box center [655, 166] width 36 height 11
